Goal: Transaction & Acquisition: Purchase product/service

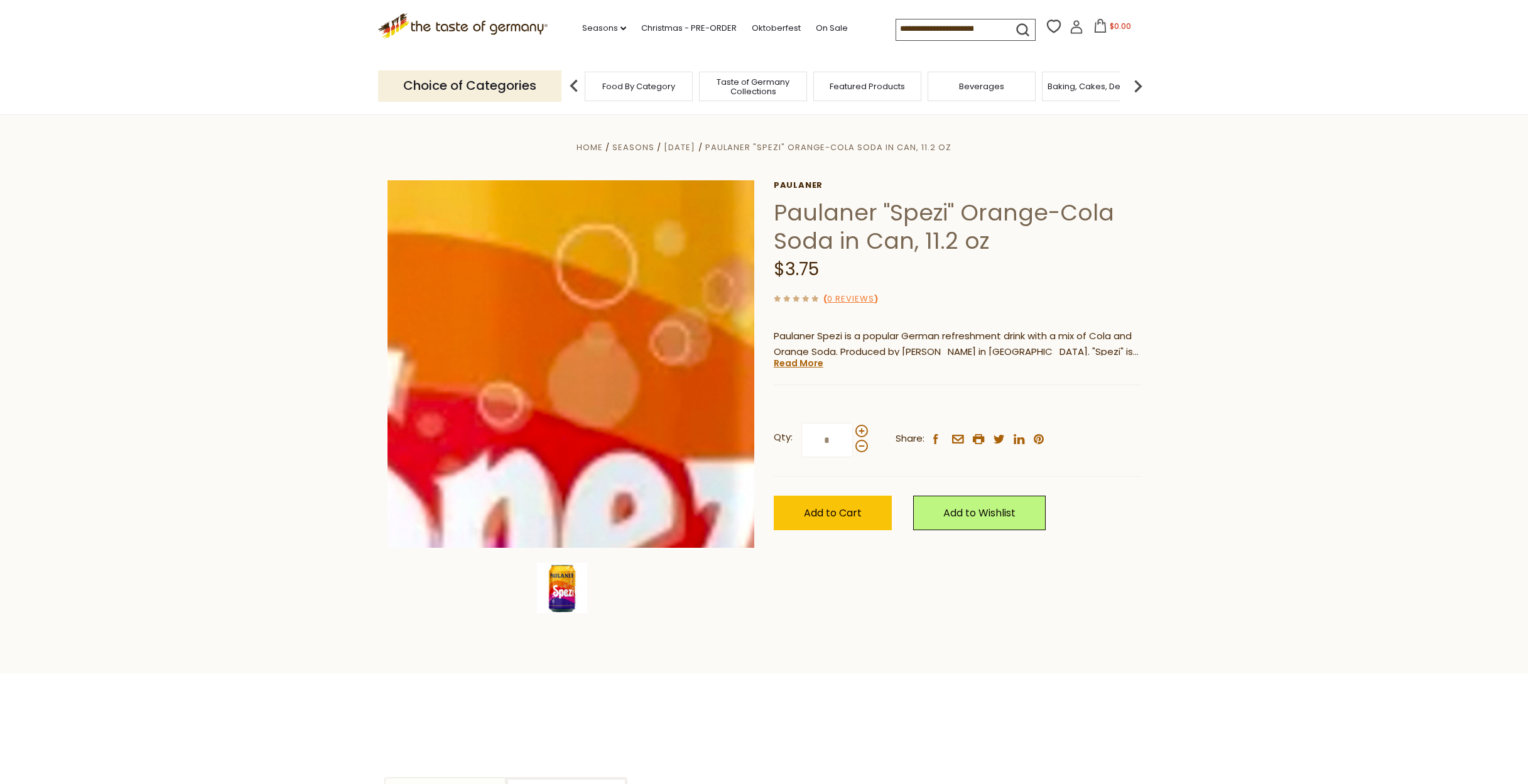
click at [591, 340] on img at bounding box center [571, 364] width 368 height 367
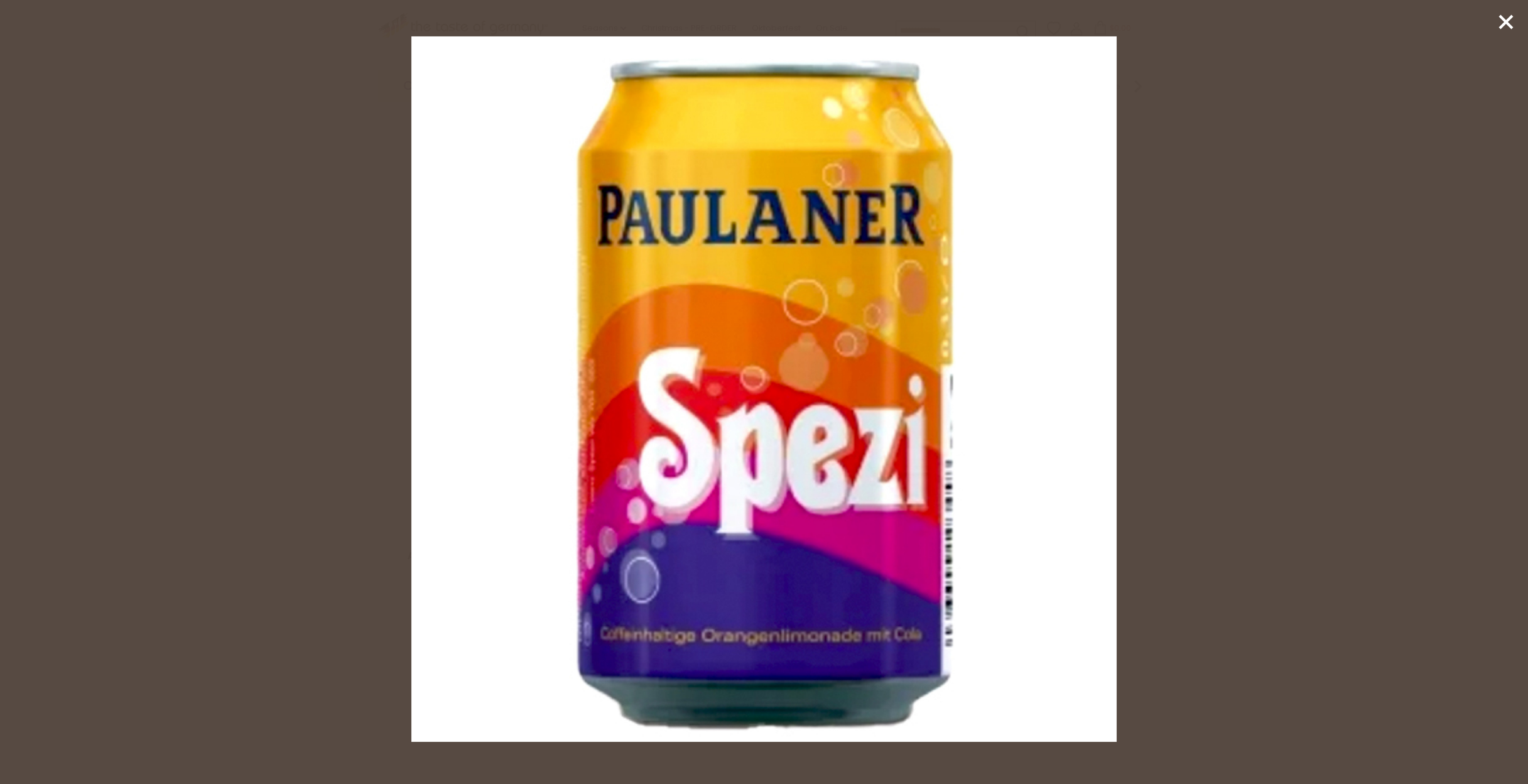
scroll to position [252, 0]
click at [1261, 327] on div at bounding box center [764, 392] width 1528 height 784
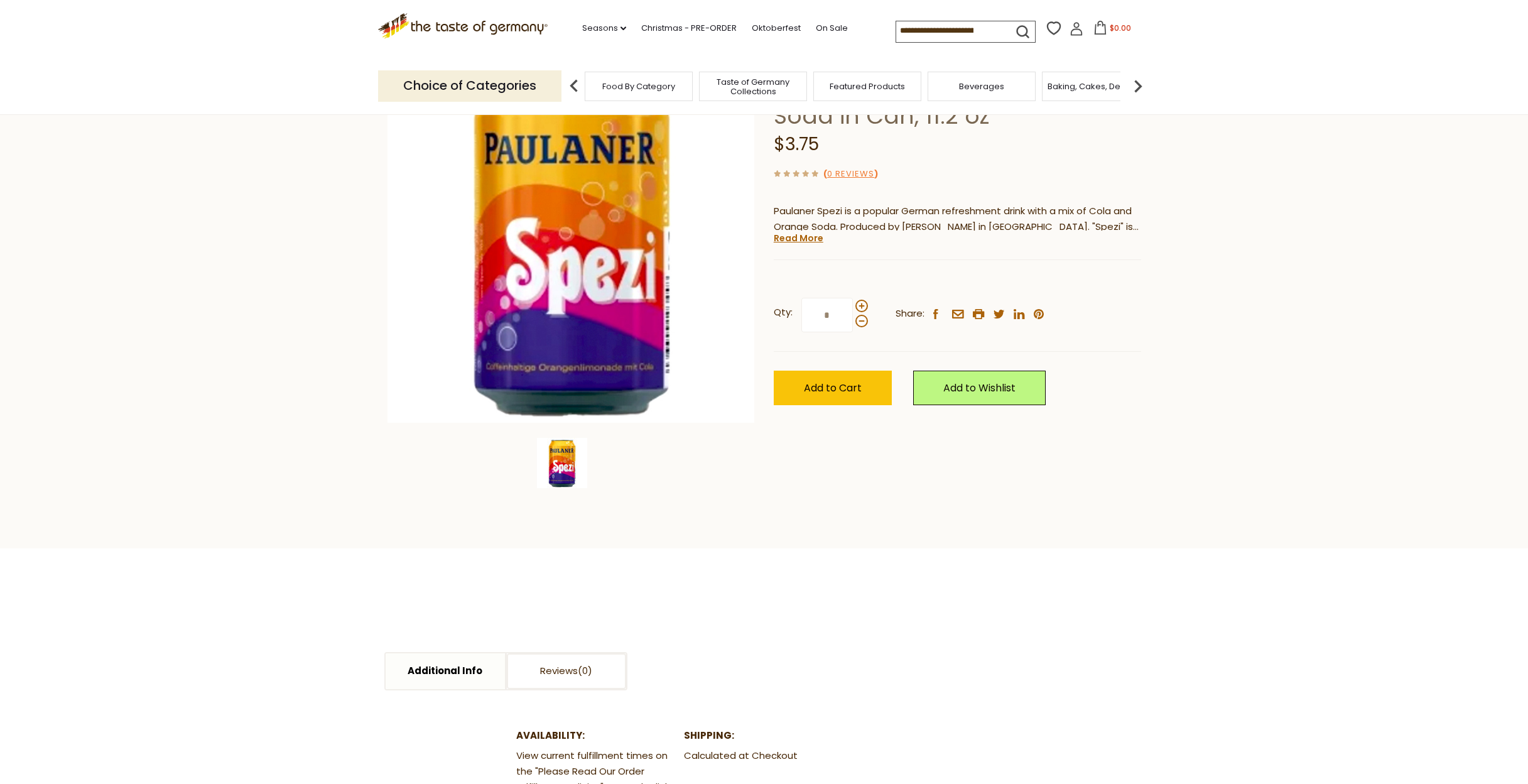
scroll to position [0, 0]
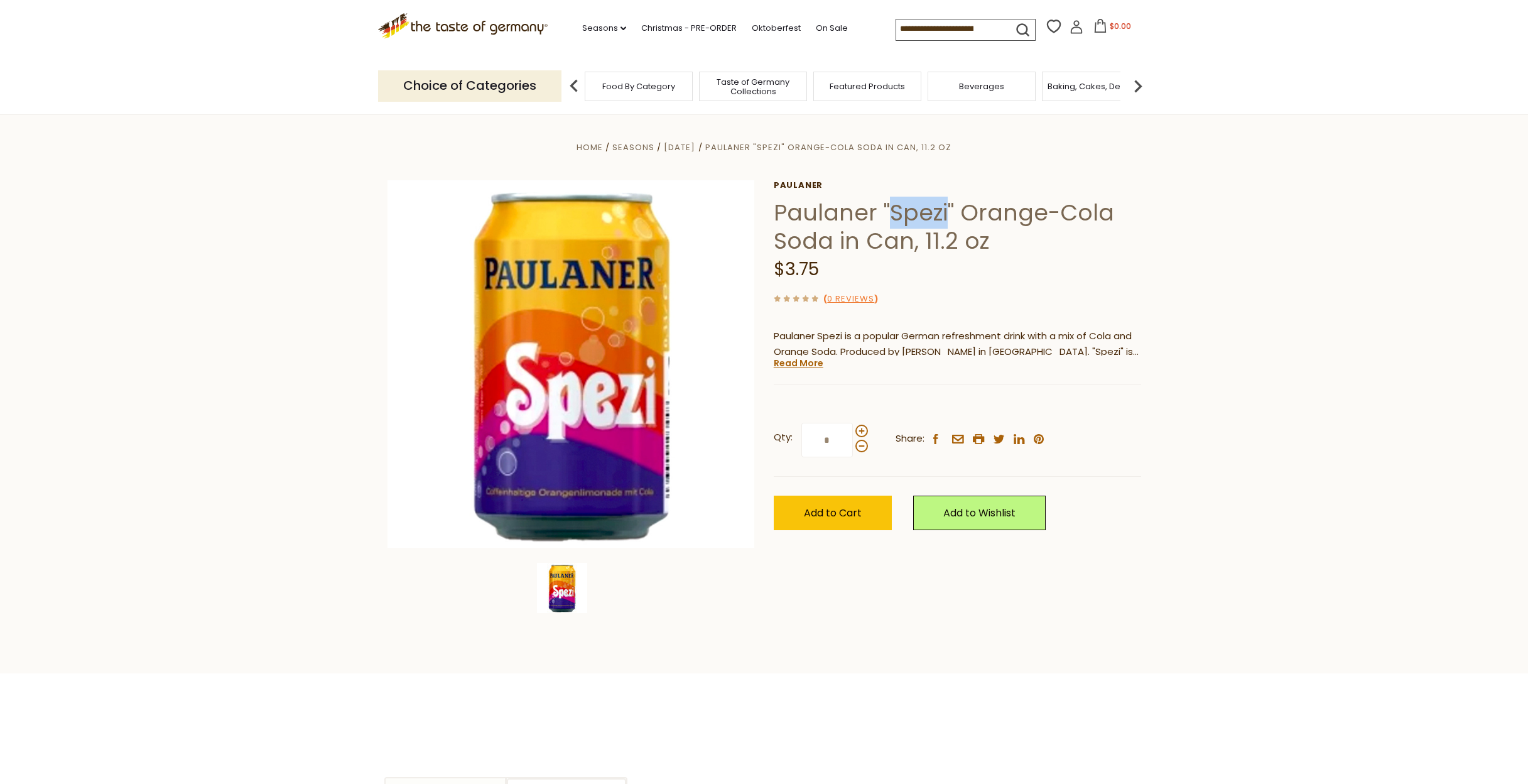
drag, startPoint x: 892, startPoint y: 209, endPoint x: 945, endPoint y: 209, distance: 53.0
click at [945, 209] on h1 "Paulaner "Spezi" Orange-Cola Soda in Can, 11.2 oz" at bounding box center [957, 227] width 368 height 57
copy h1 "Spezi"
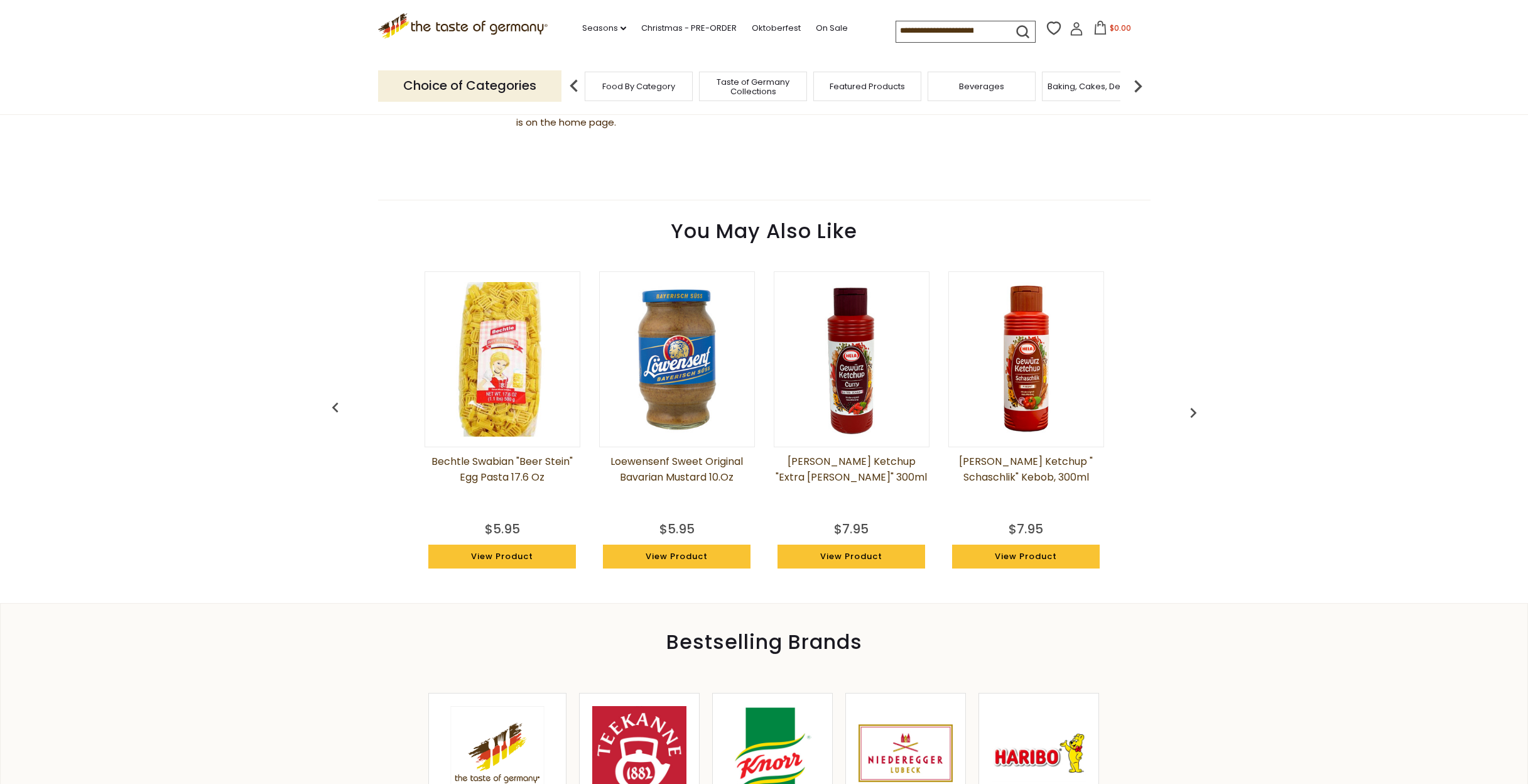
scroll to position [565, 0]
